Goal: Find specific page/section

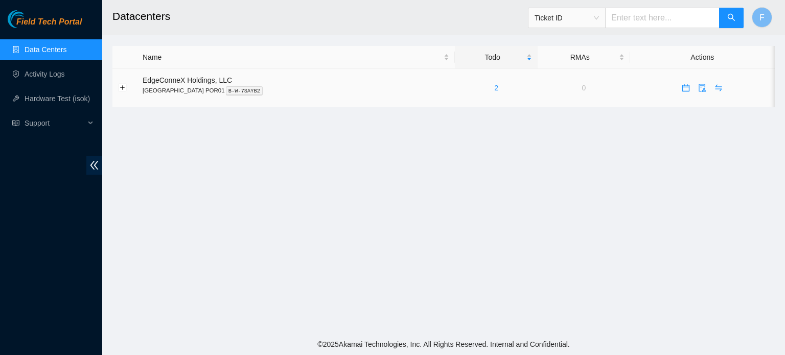
click at [460, 88] on div "2" at bounding box center [496, 87] width 72 height 11
